Goal: Find specific page/section: Find specific page/section

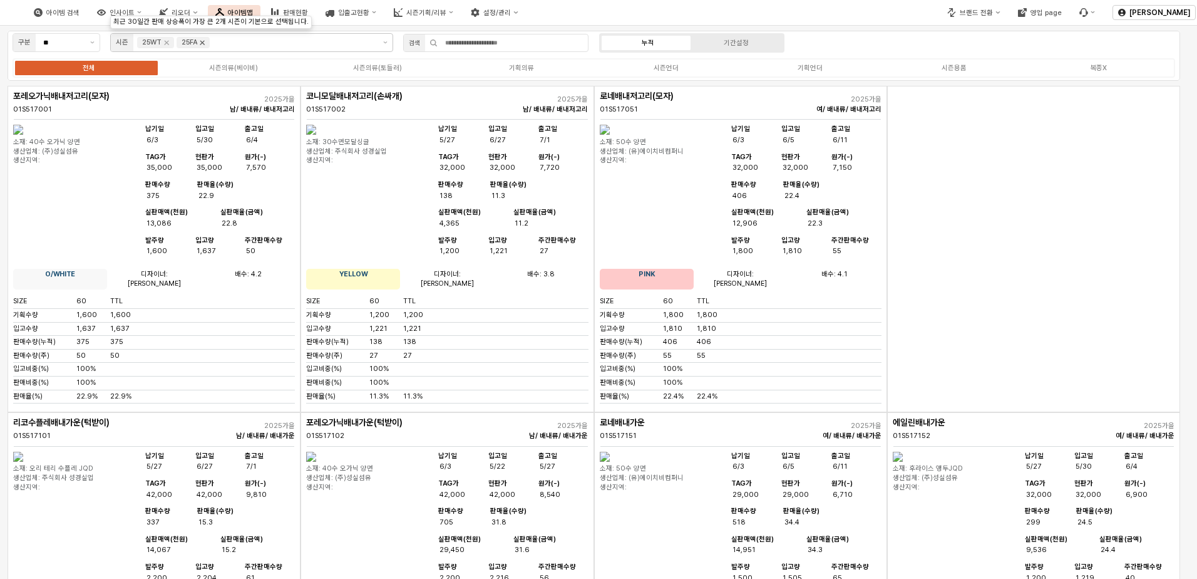
click at [201, 43] on icon "Remove 25FA" at bounding box center [202, 43] width 10 height 10
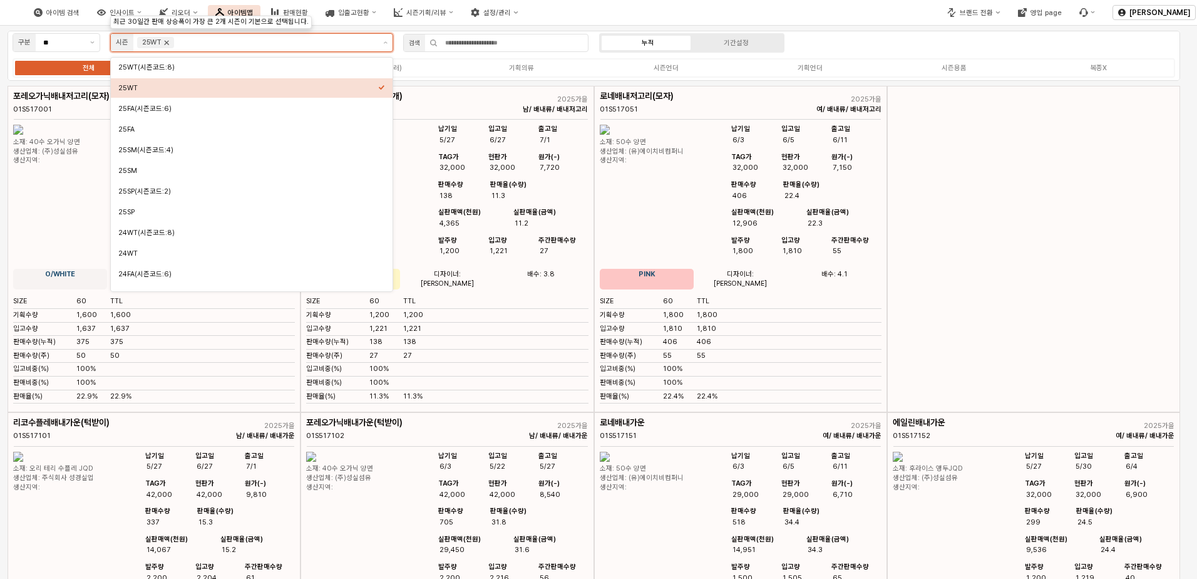
click at [168, 44] on icon "Remove 25WT" at bounding box center [167, 43] width 4 height 4
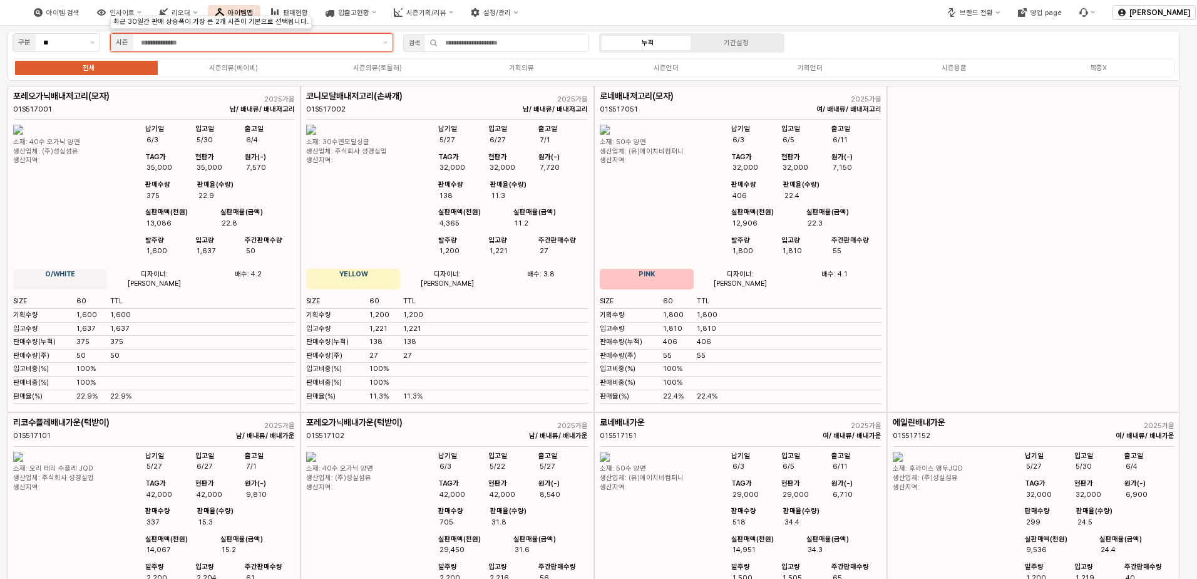
click at [290, 45] on input "App Frame" at bounding box center [258, 42] width 235 height 11
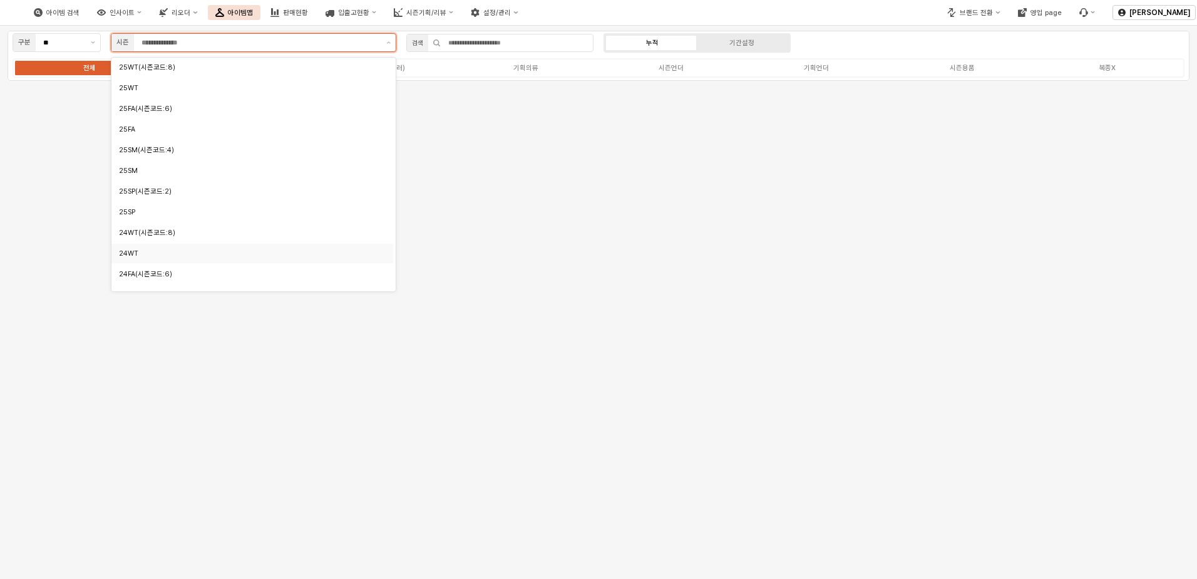
click at [174, 254] on div "24WT" at bounding box center [249, 253] width 260 height 9
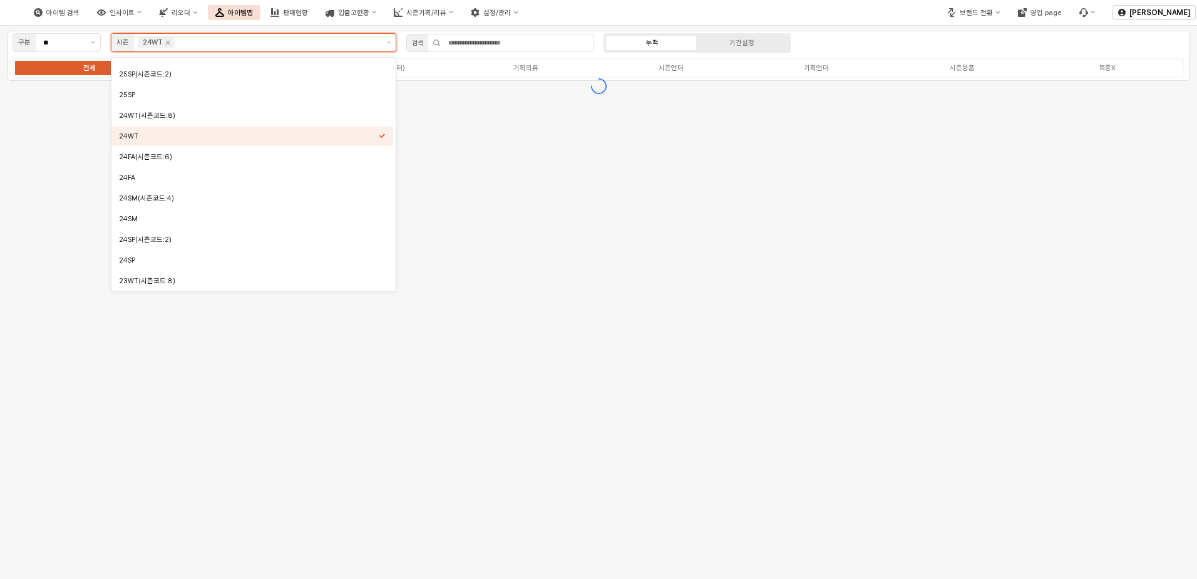
scroll to position [125, 0]
click at [152, 171] on div "24FA" at bounding box center [249, 169] width 260 height 9
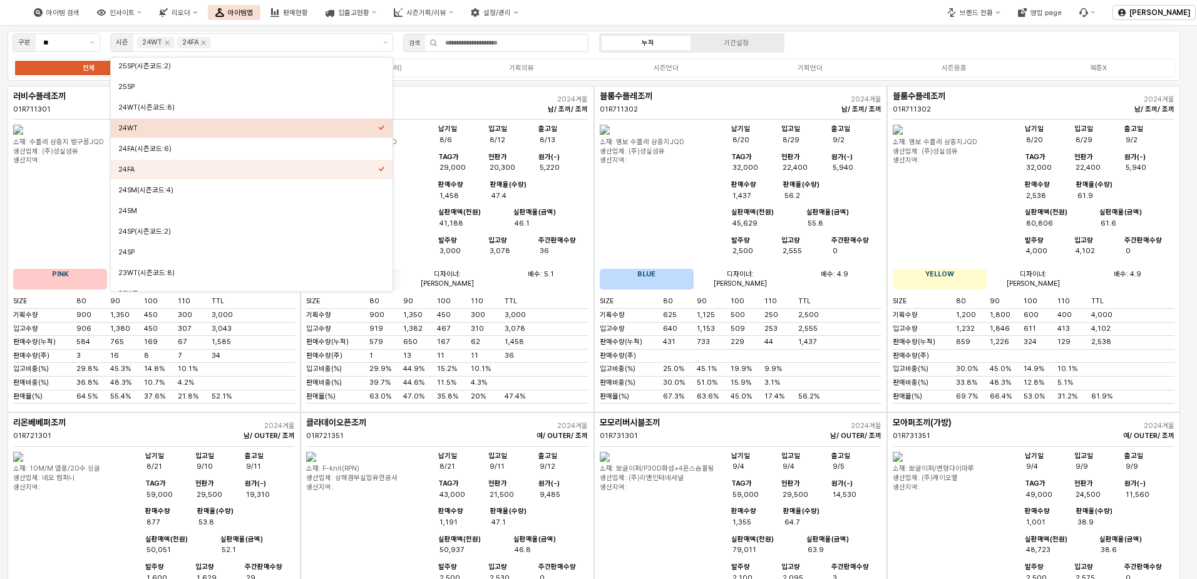
click at [801, 46] on div "구분 ** 시즌 24WT 24FA 검색 누적 기간설정 전체 시즌의류(베이비) 시즌의류(토들러) 기획의류 시즌언더 기획언더 시즌용품 복종X" at bounding box center [594, 56] width 1173 height 50
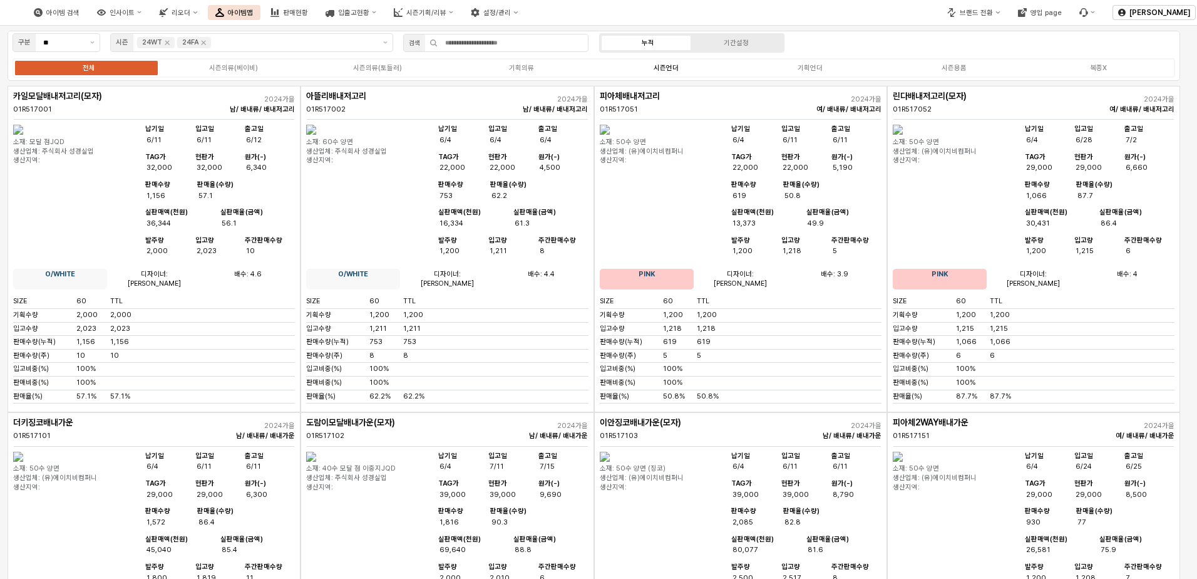
click at [684, 66] on label "시즌언더" at bounding box center [666, 68] width 144 height 11
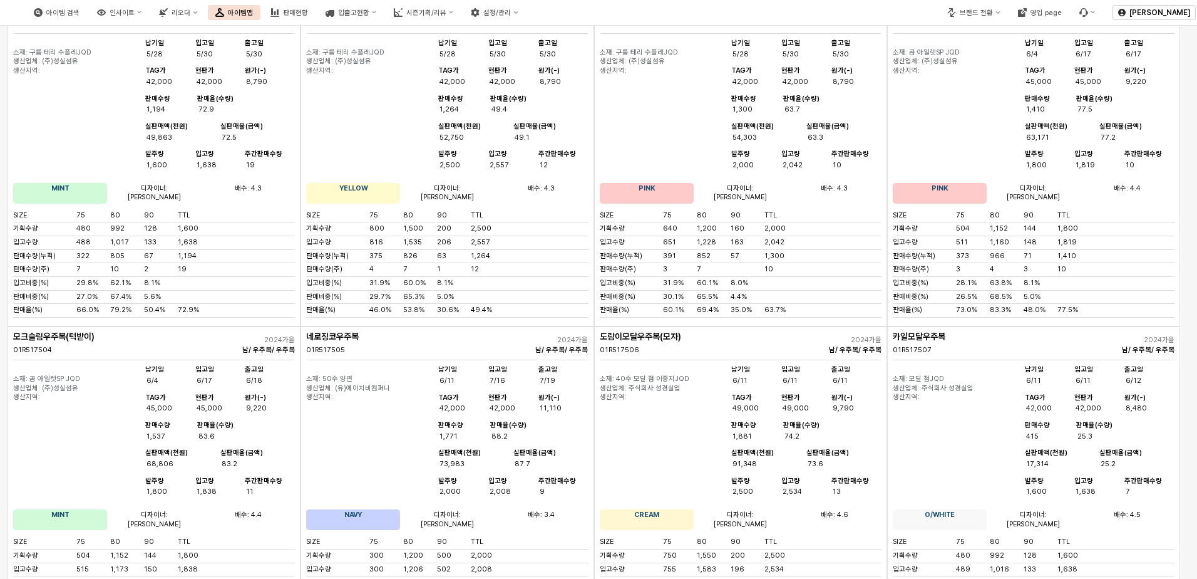
scroll to position [2066, 0]
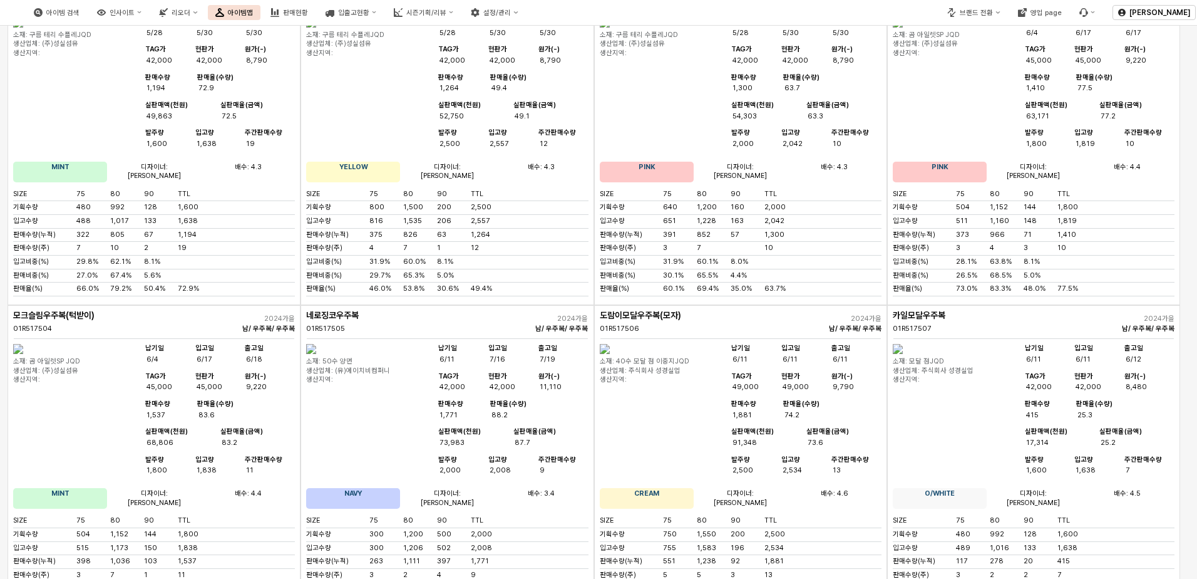
click at [801, 354] on img "App Frame" at bounding box center [898, 349] width 10 height 10
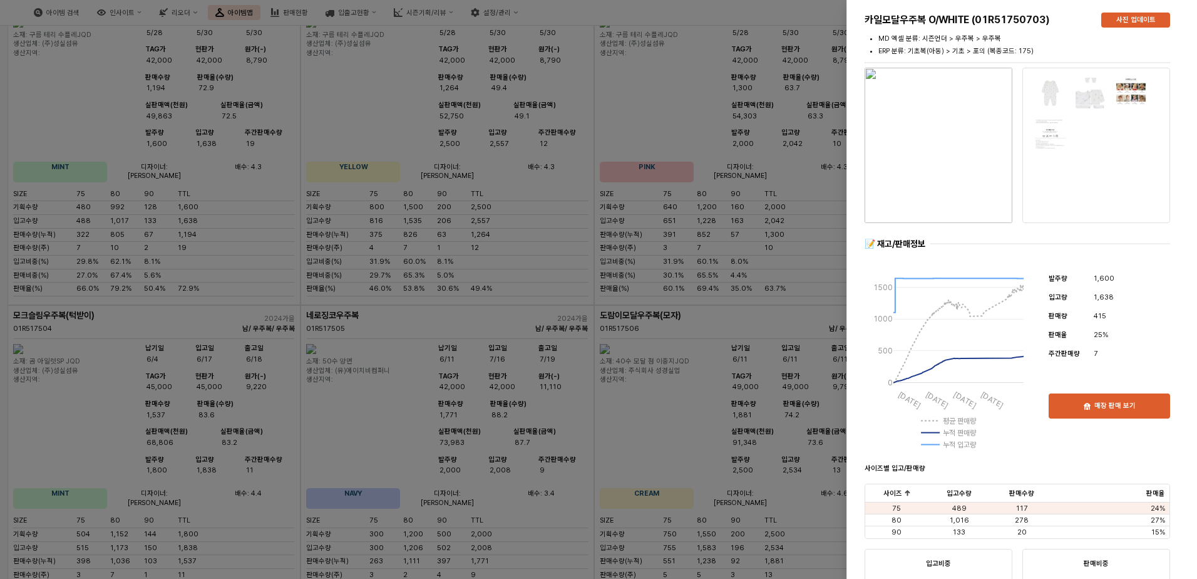
click at [801, 123] on img "button" at bounding box center [939, 145] width 148 height 155
click at [619, 188] on div at bounding box center [598, 289] width 1197 height 579
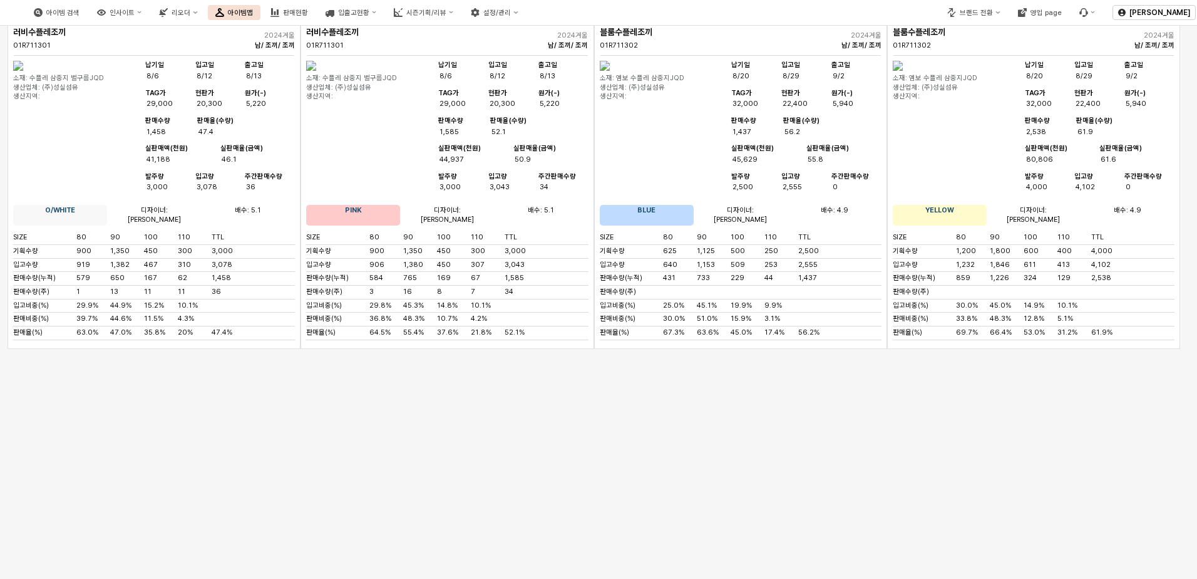
scroll to position [0, 0]
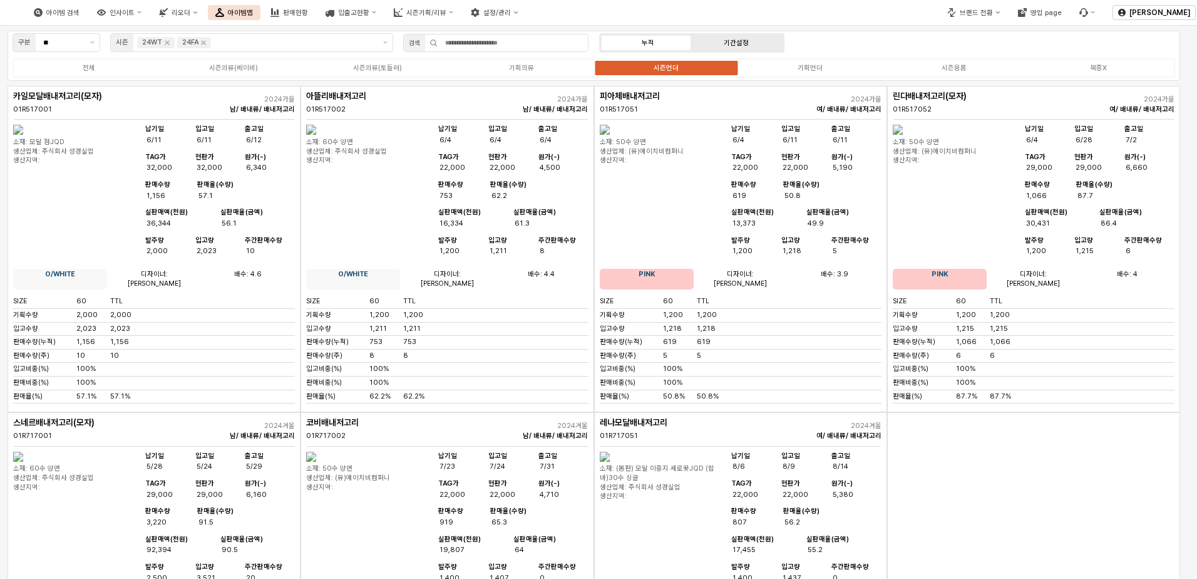
click at [758, 43] on label "기간설정" at bounding box center [736, 43] width 88 height 11
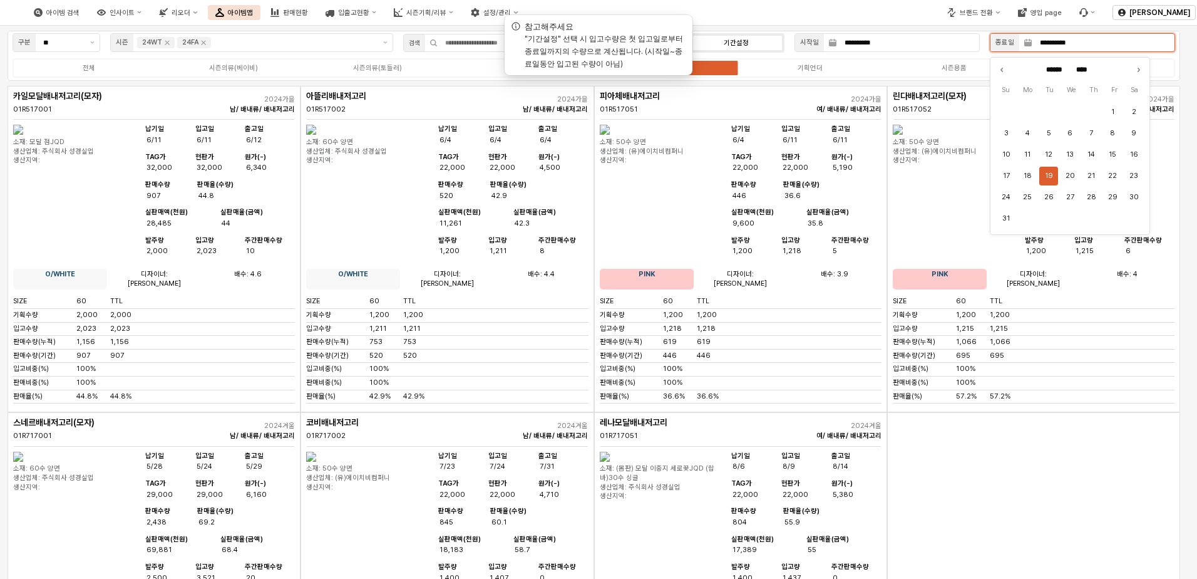
click at [801, 46] on input "**********" at bounding box center [1103, 43] width 142 height 18
click at [801, 67] on icon "Previous month" at bounding box center [1002, 69] width 13 height 13
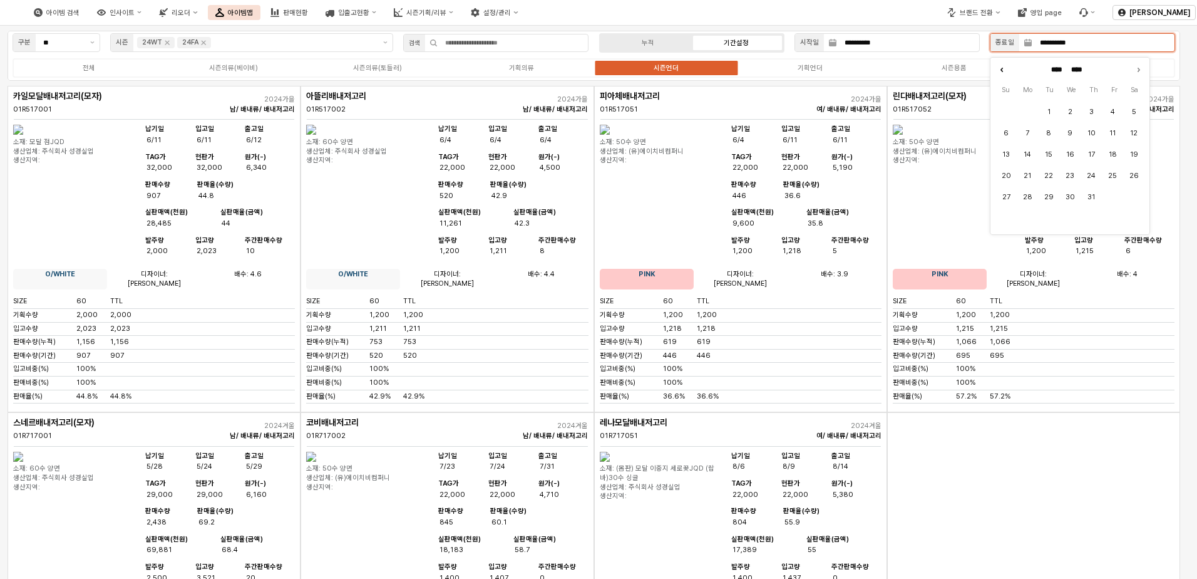
click at [801, 67] on icon "Previous month" at bounding box center [1002, 69] width 13 height 13
type input "*****"
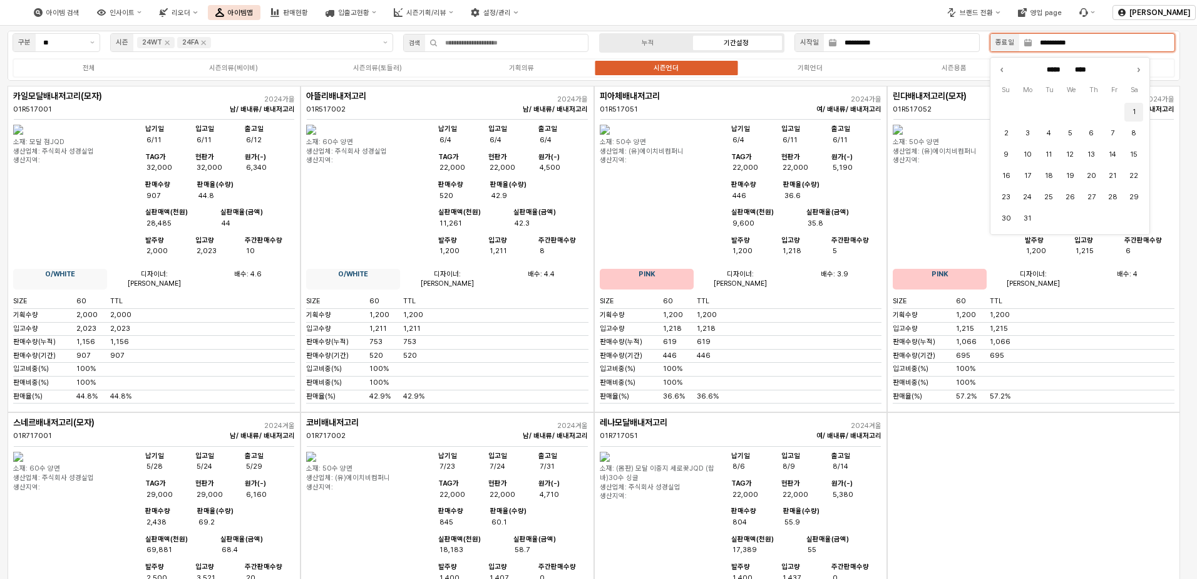
click at [801, 117] on button "1" at bounding box center [1134, 112] width 19 height 19
type input "**********"
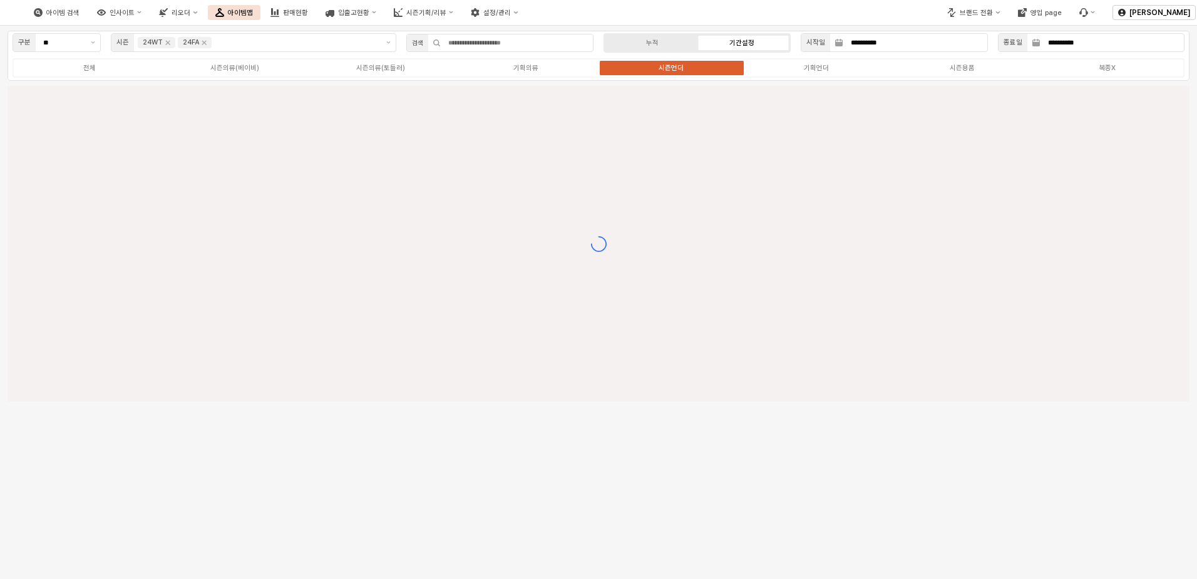
drag, startPoint x: 1197, startPoint y: 66, endPoint x: 1199, endPoint y: 264, distance: 198.5
click at [801, 264] on html "**********" at bounding box center [598, 289] width 1197 height 579
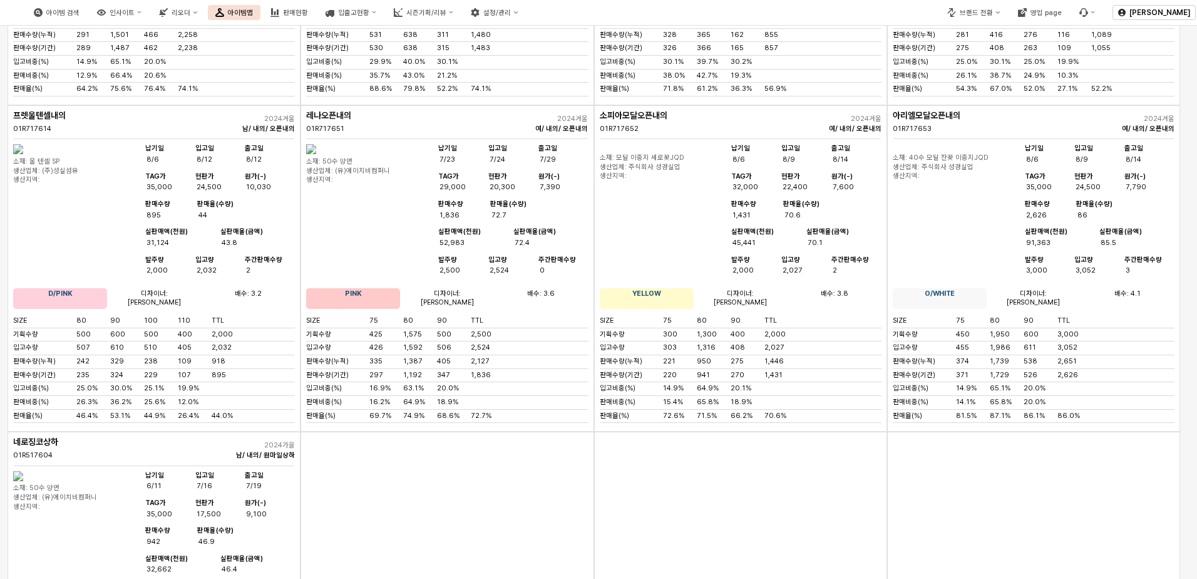
scroll to position [8192, 0]
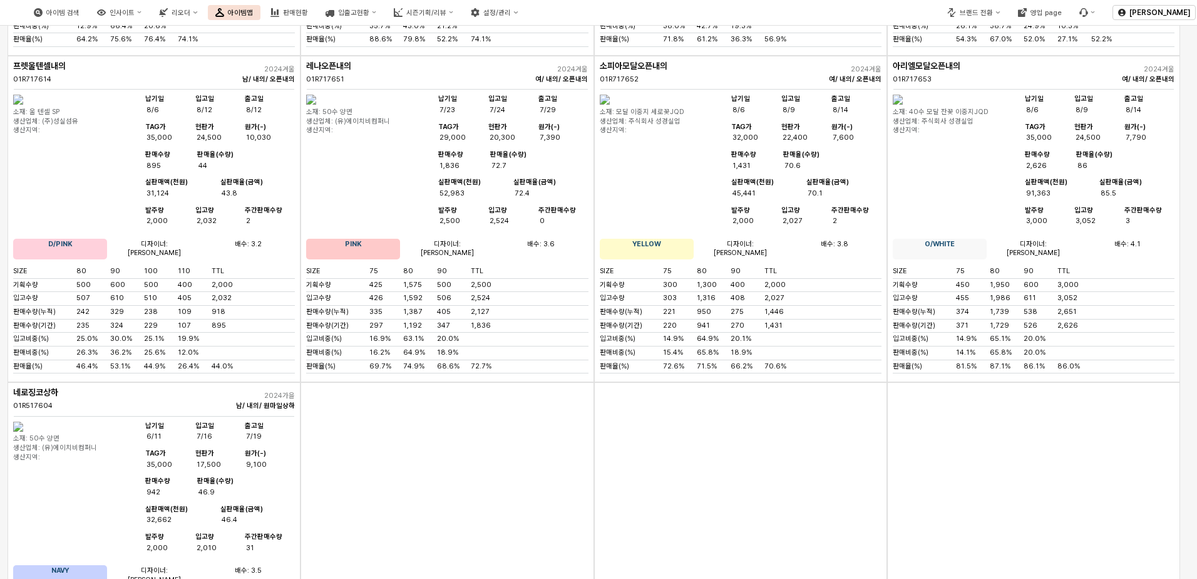
click at [316, 105] on img "App Frame" at bounding box center [311, 100] width 10 height 10
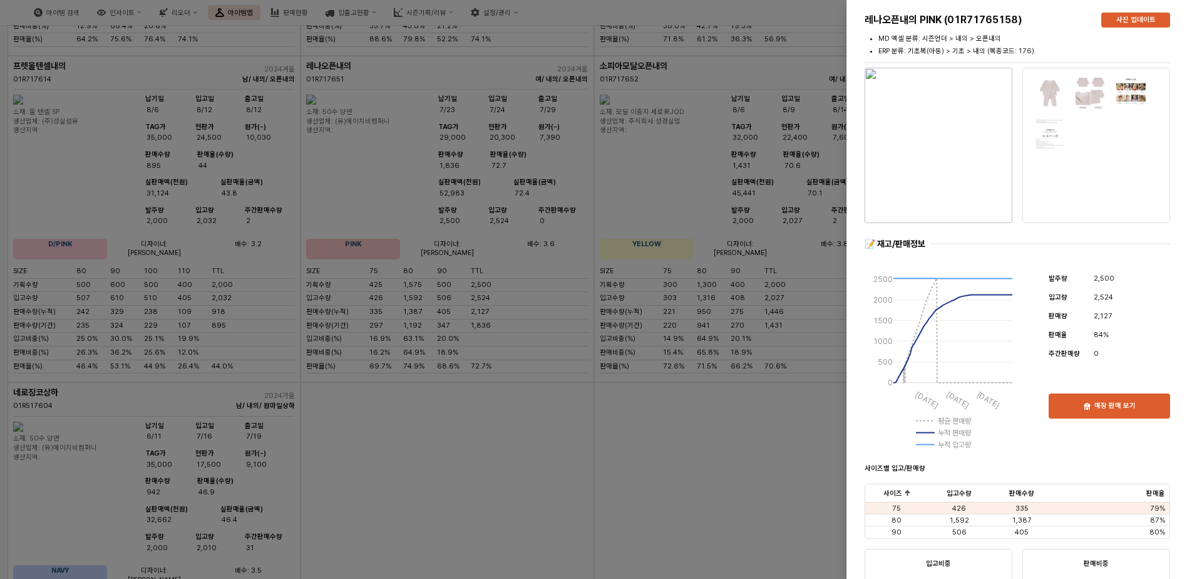
click at [801, 169] on img "button" at bounding box center [939, 145] width 148 height 155
click at [242, 403] on div at bounding box center [598, 289] width 1197 height 579
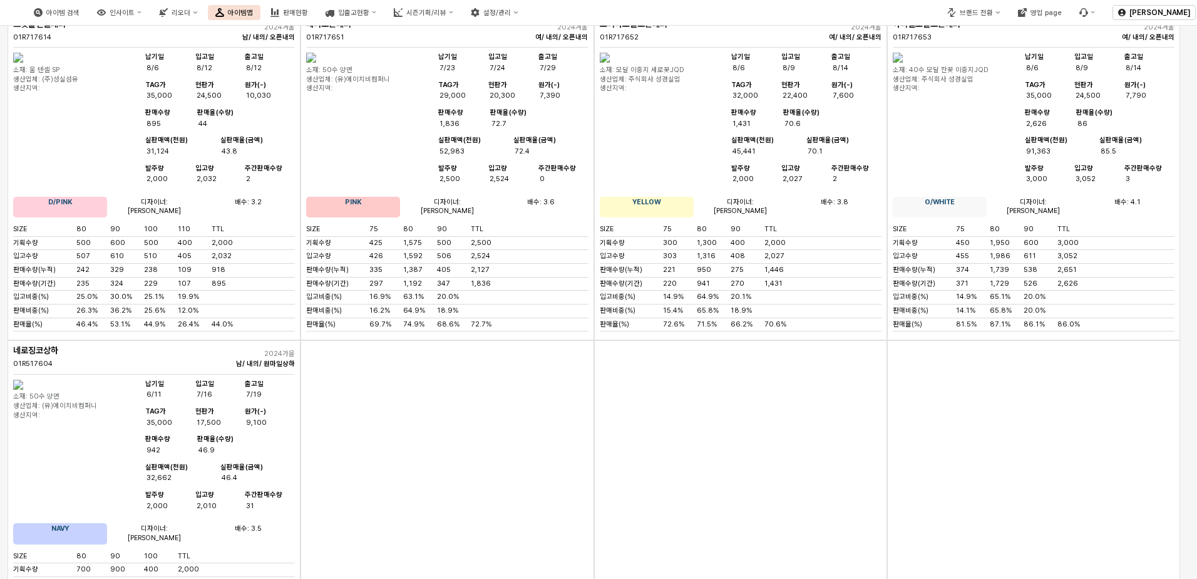
scroll to position [8255, 0]
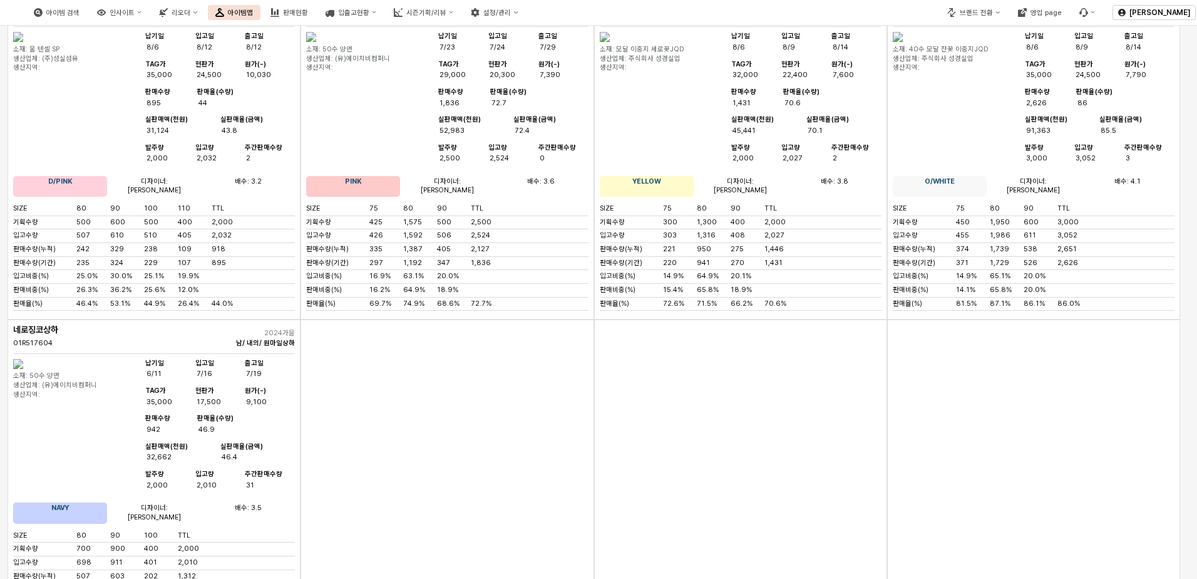
click at [801, 42] on img "App Frame" at bounding box center [898, 37] width 10 height 10
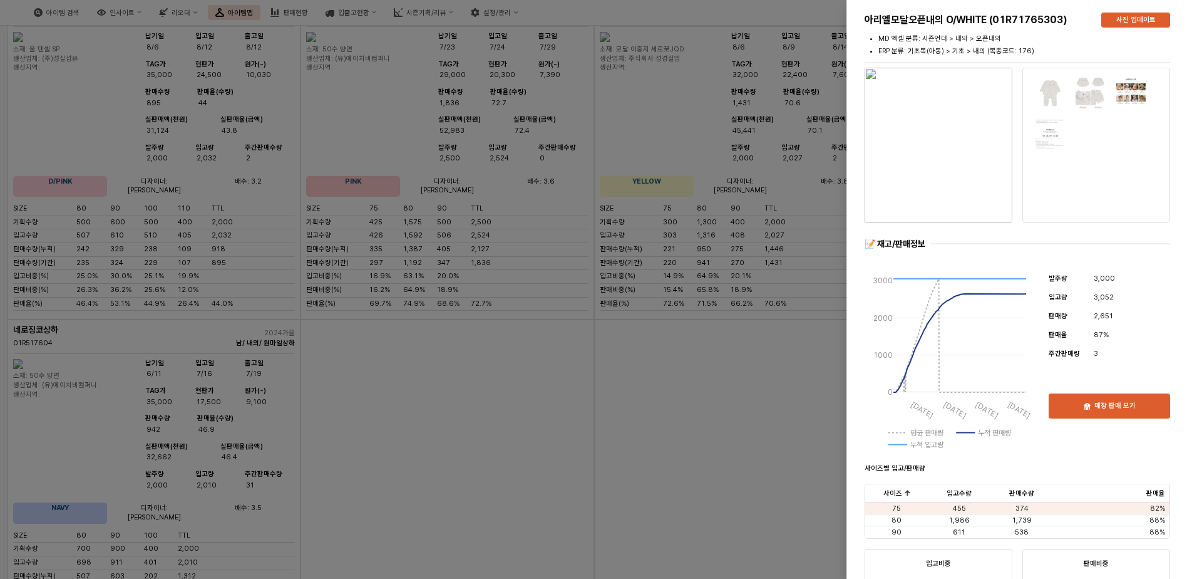
click at [687, 264] on div at bounding box center [598, 289] width 1197 height 579
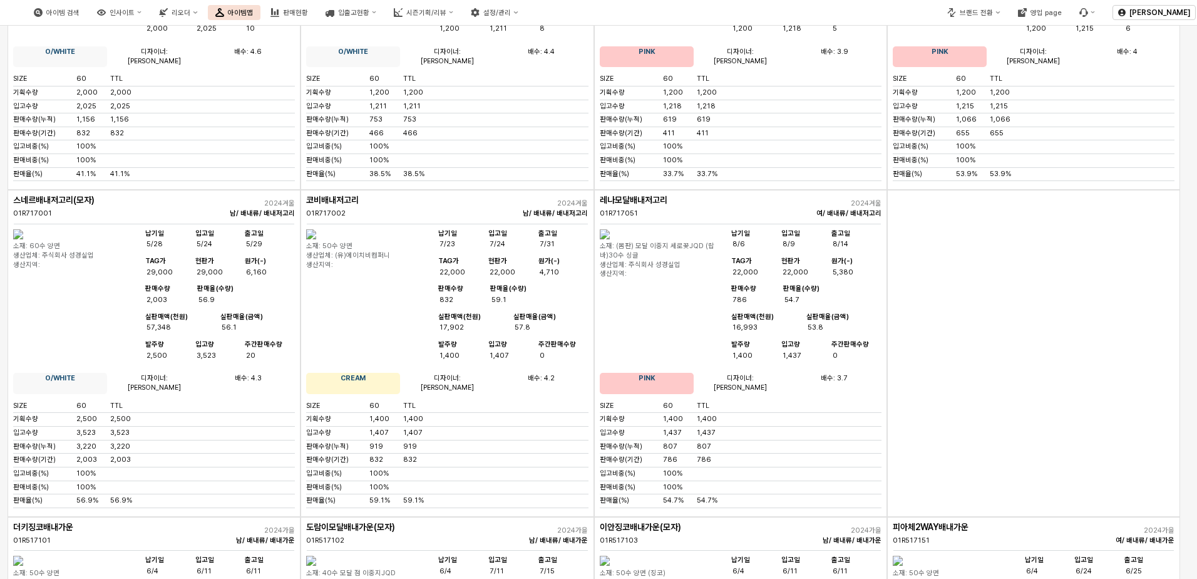
scroll to position [0, 0]
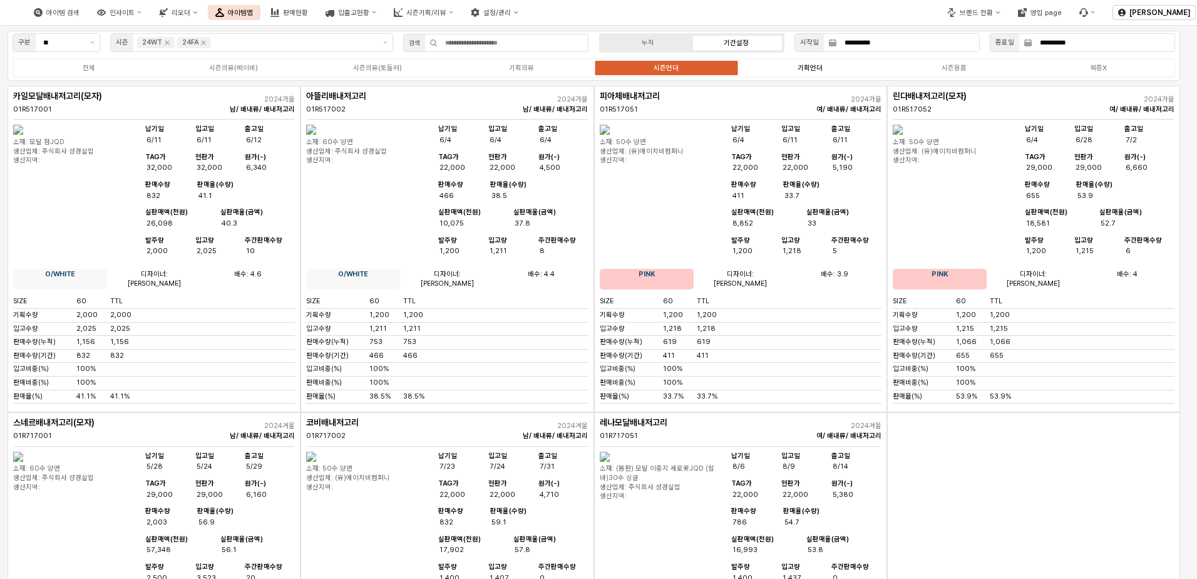
click at [801, 63] on label "기획언더" at bounding box center [810, 68] width 144 height 11
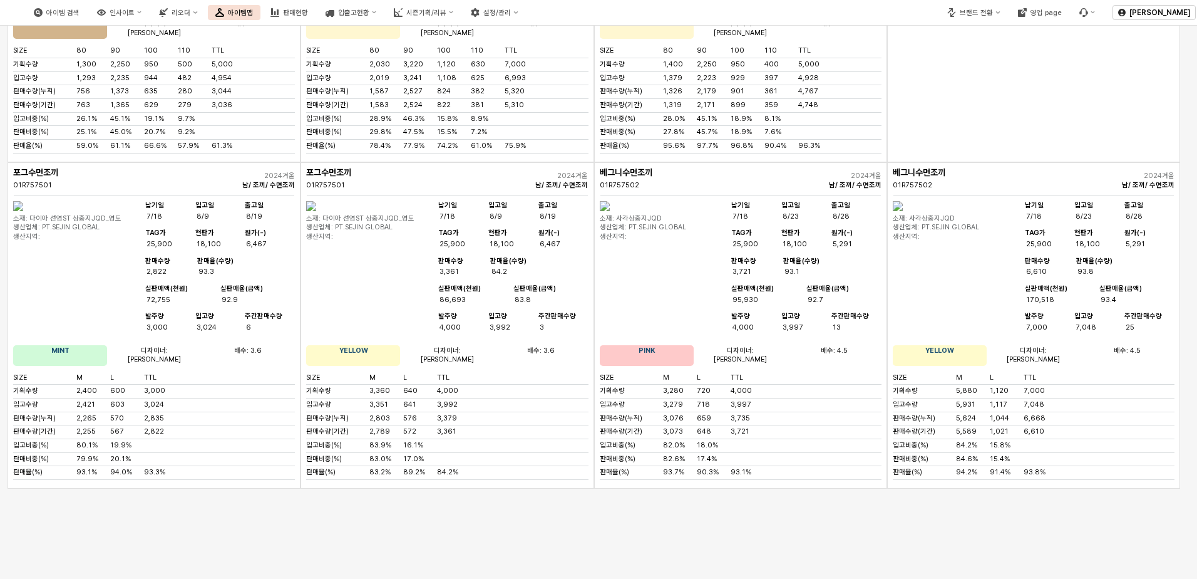
scroll to position [7199, 0]
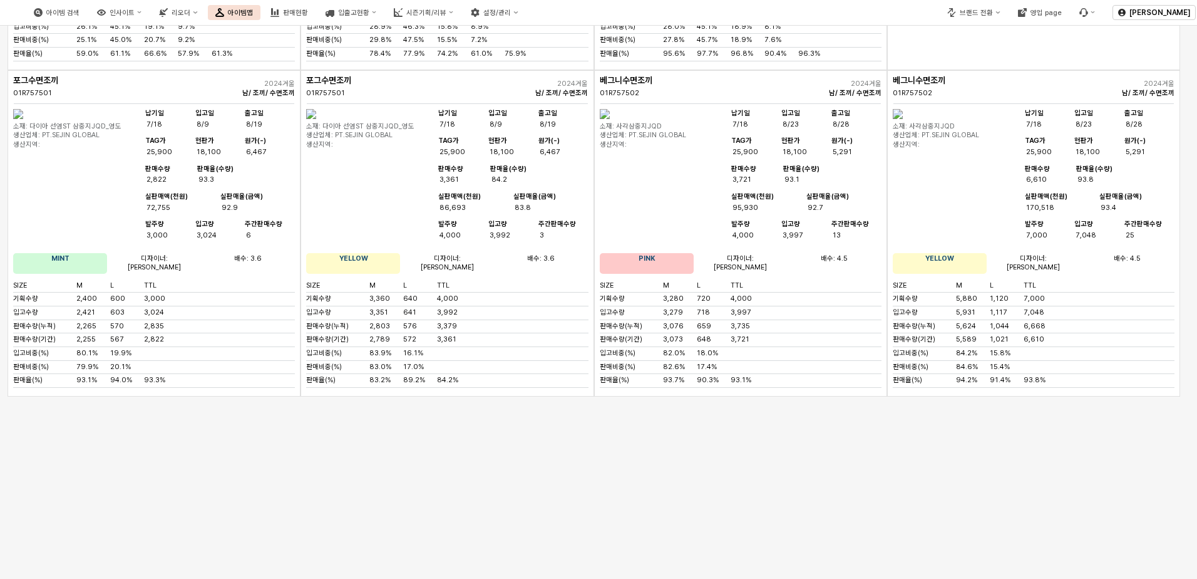
drag, startPoint x: 1185, startPoint y: 555, endPoint x: 1199, endPoint y: 465, distance: 91.3
click at [801, 465] on html "**********" at bounding box center [598, 289] width 1197 height 579
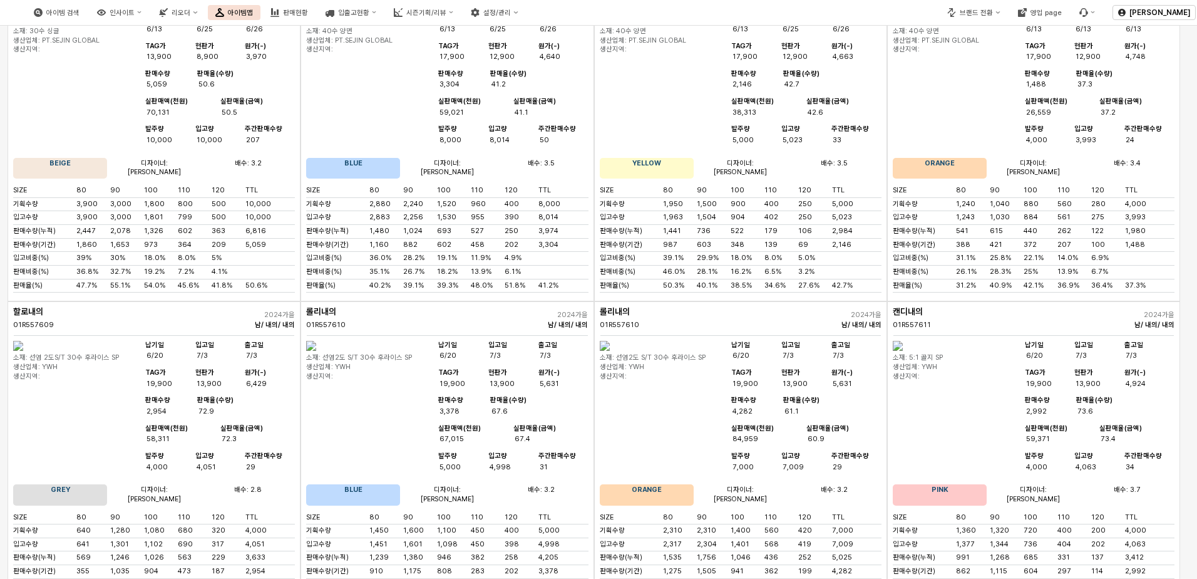
scroll to position [751, 0]
